Goal: Check status: Check status

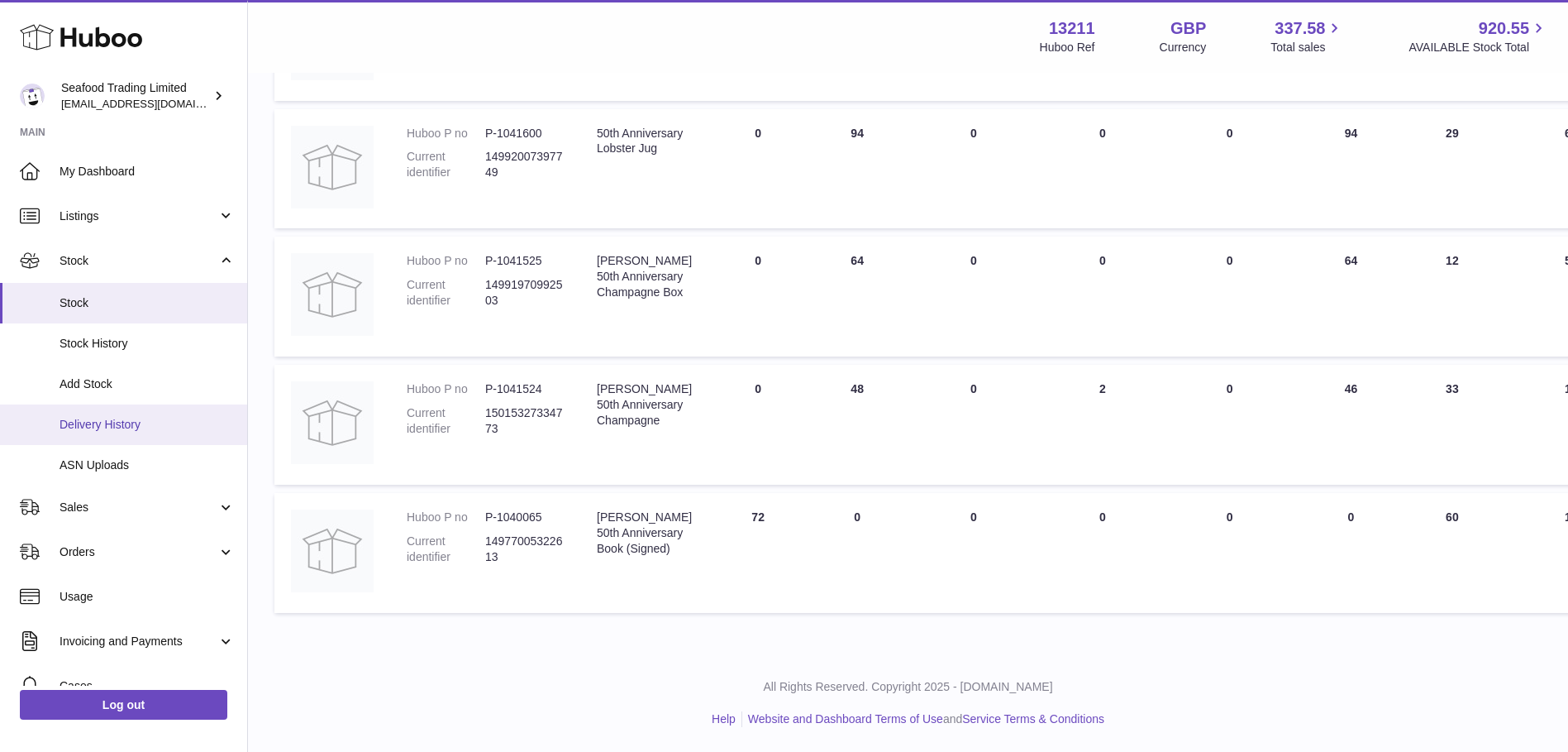
click at [109, 421] on span "Delivery History" at bounding box center [147, 425] width 175 height 16
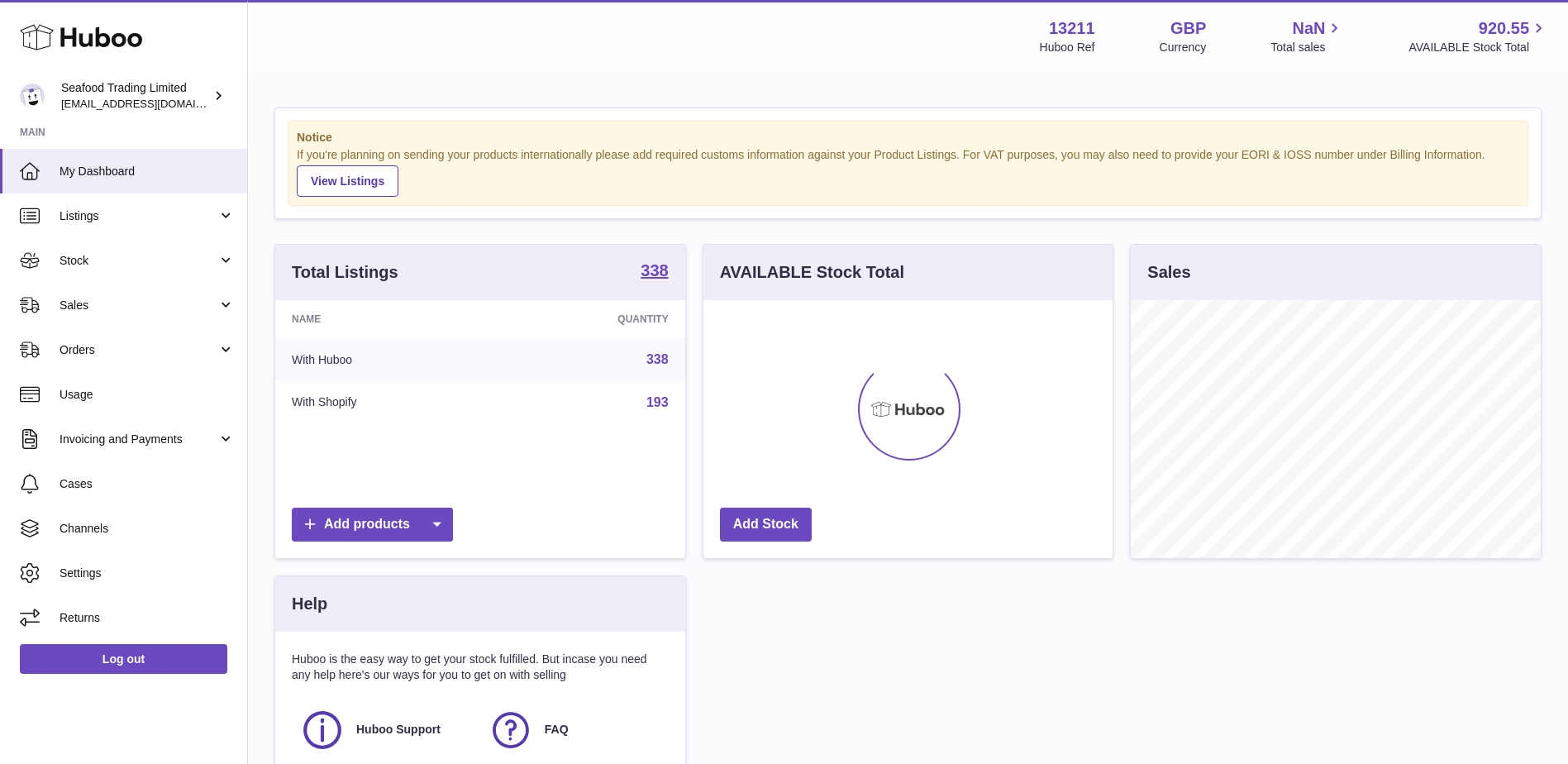
scroll to position [258, 409]
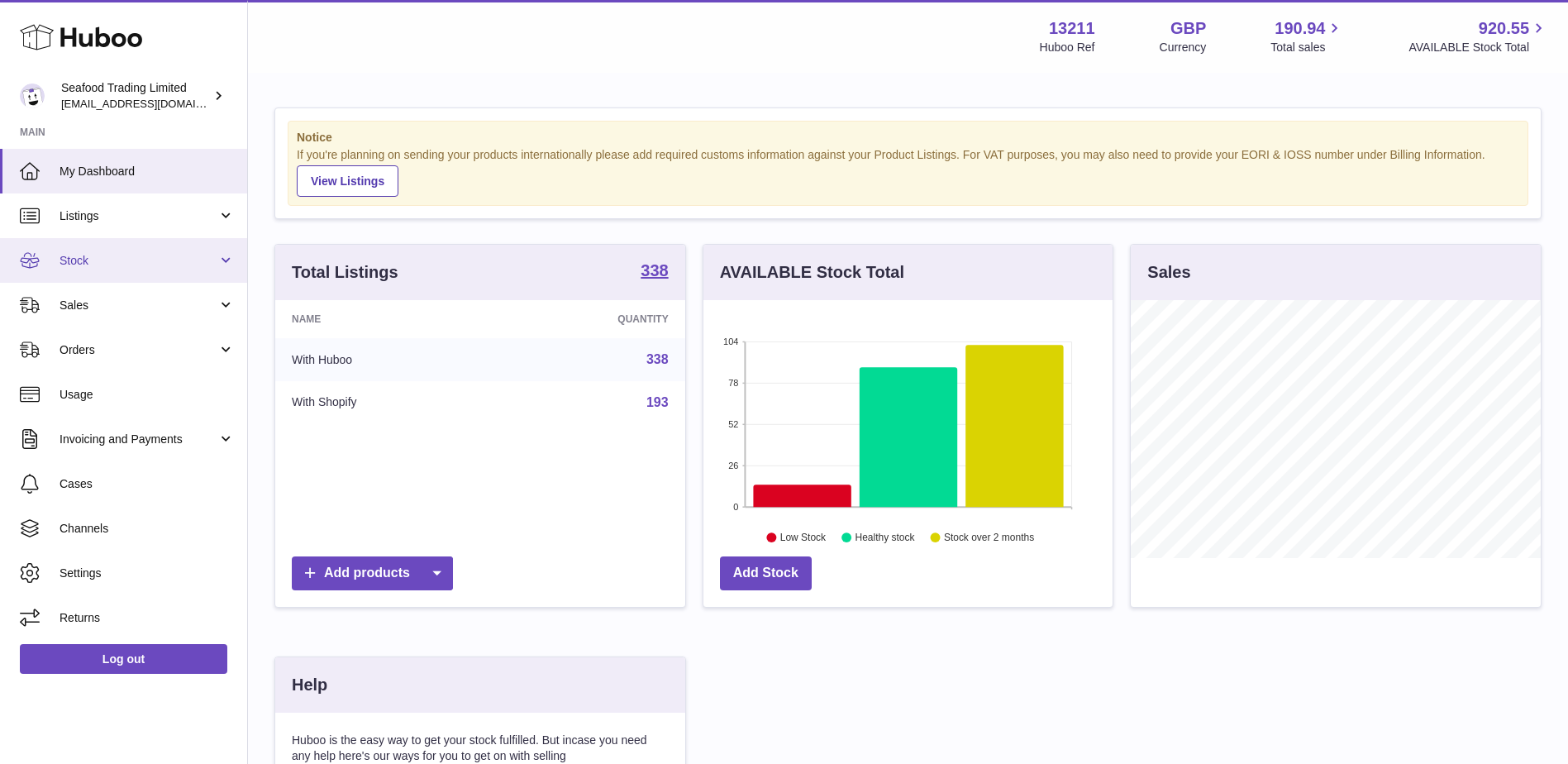
click at [56, 254] on link "Stock" at bounding box center [124, 260] width 247 height 45
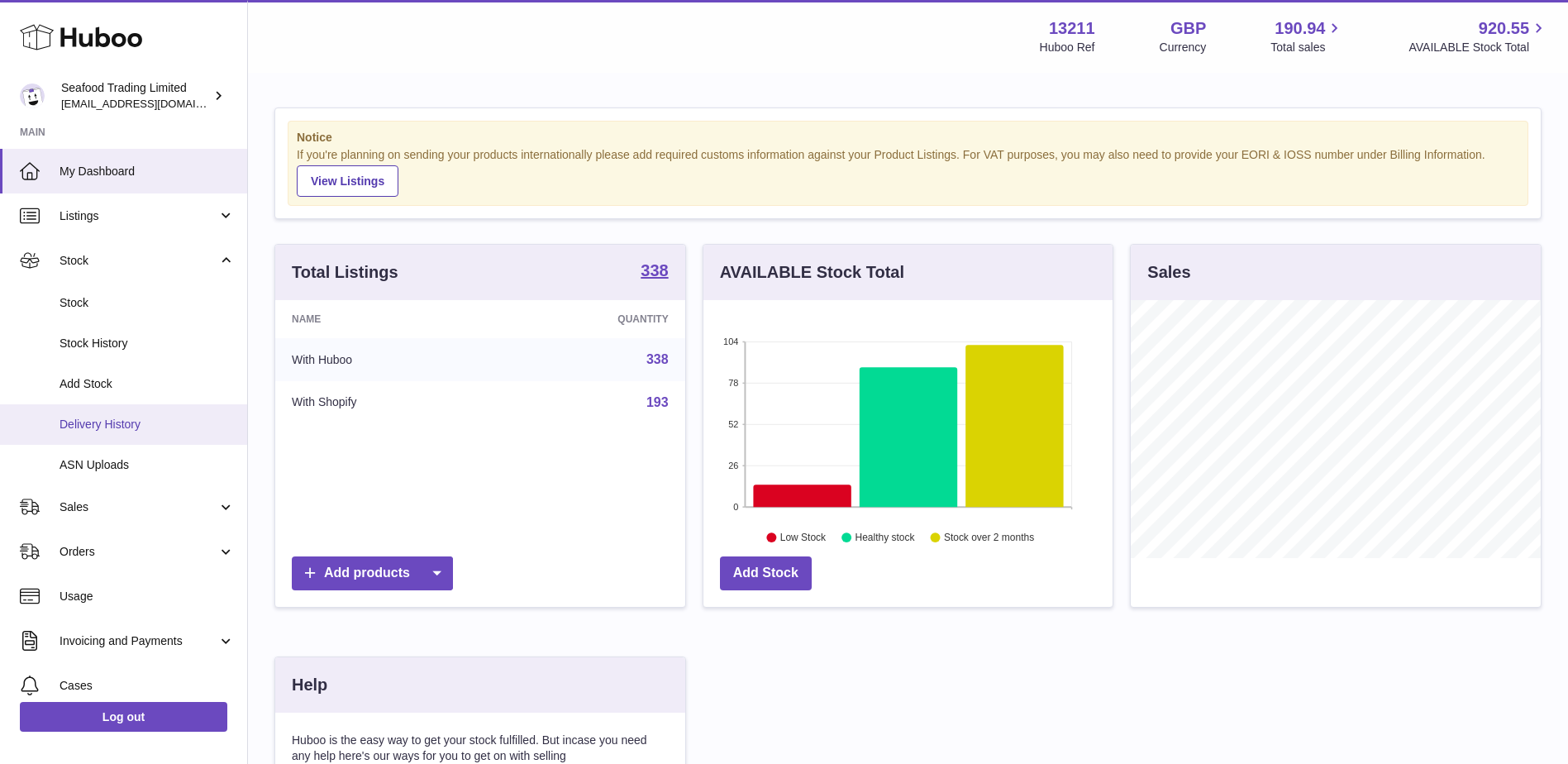
click at [85, 427] on span "Delivery History" at bounding box center [147, 425] width 175 height 16
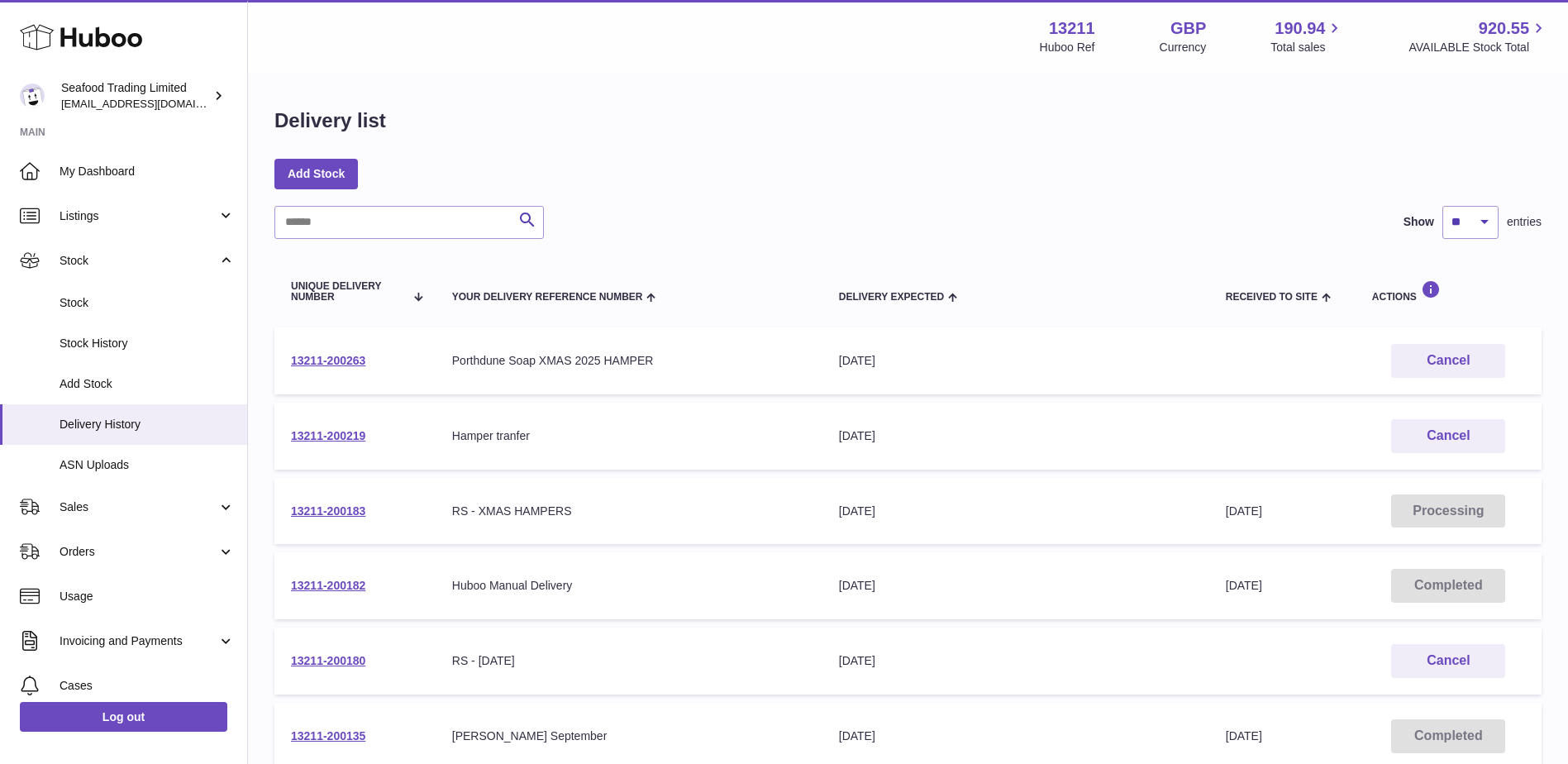
scroll to position [83, 0]
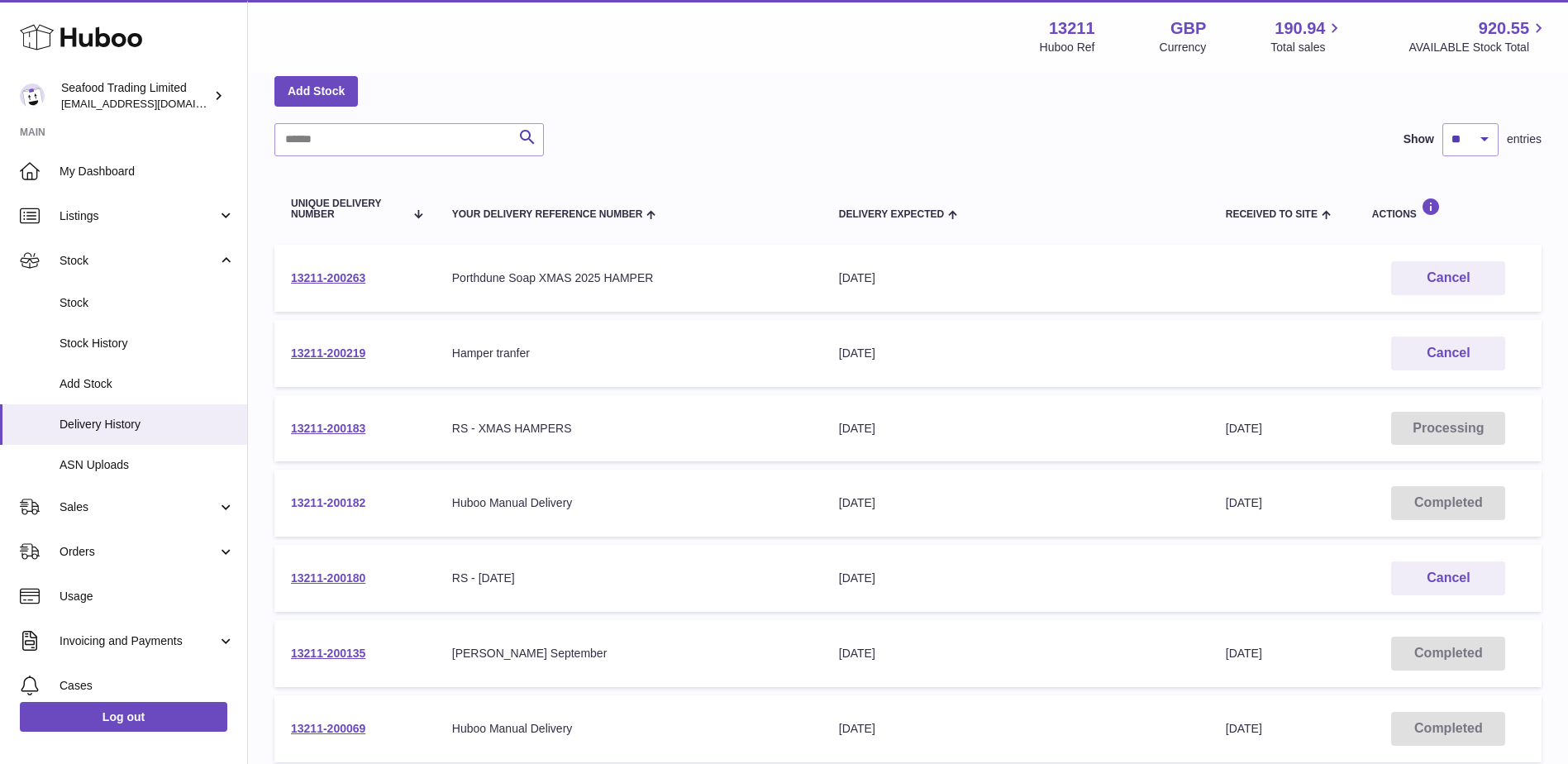
click at [337, 502] on link "13211-200182" at bounding box center [328, 503] width 74 height 14
